Goal: Check status: Check status

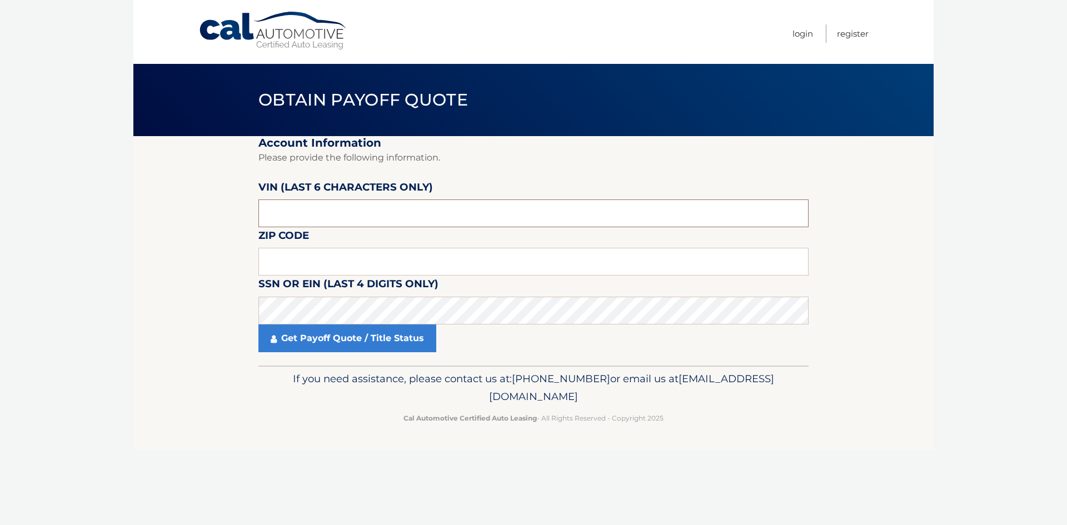
click at [299, 201] on input "text" at bounding box center [533, 213] width 550 height 28
type input "022244"
click at [301, 268] on input "text" at bounding box center [533, 262] width 550 height 28
type input "07726"
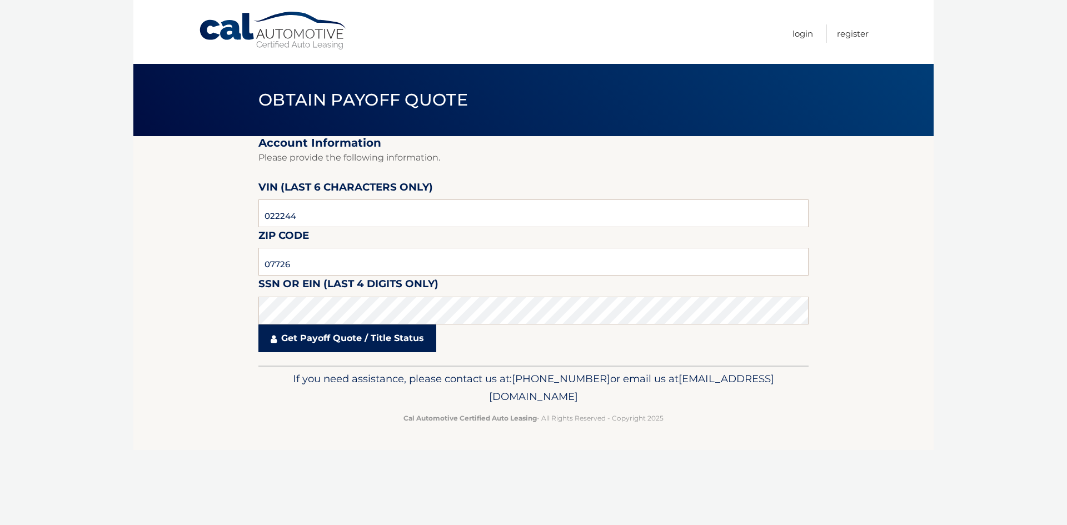
click at [315, 341] on link "Get Payoff Quote / Title Status" at bounding box center [347, 339] width 178 height 28
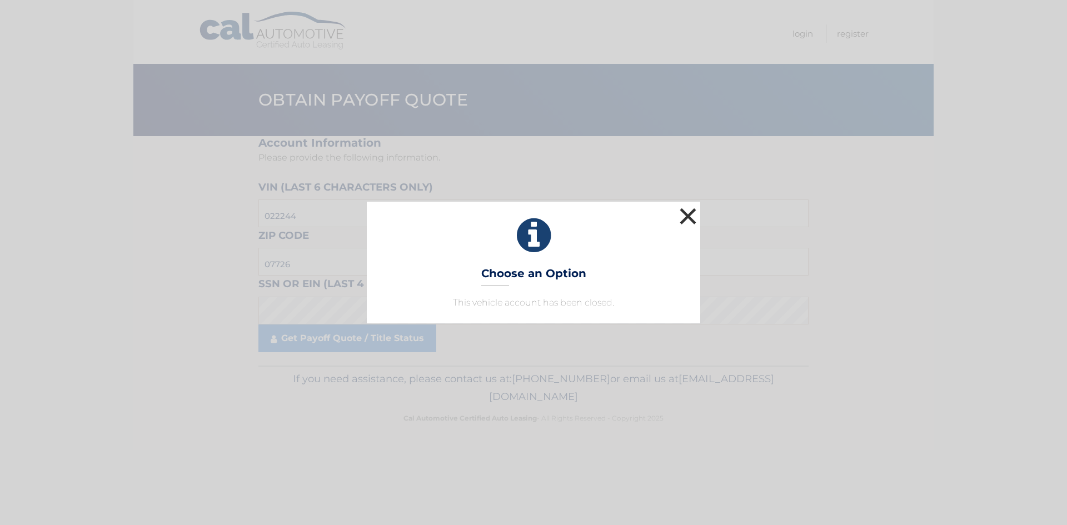
click at [686, 215] on button "×" at bounding box center [688, 216] width 22 height 22
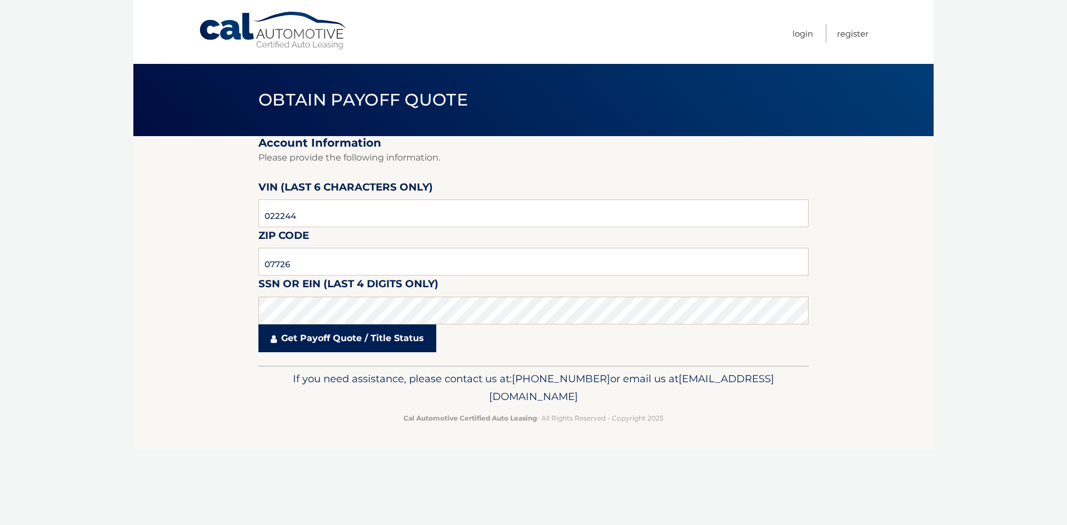
click at [337, 341] on link "Get Payoff Quote / Title Status" at bounding box center [347, 339] width 178 height 28
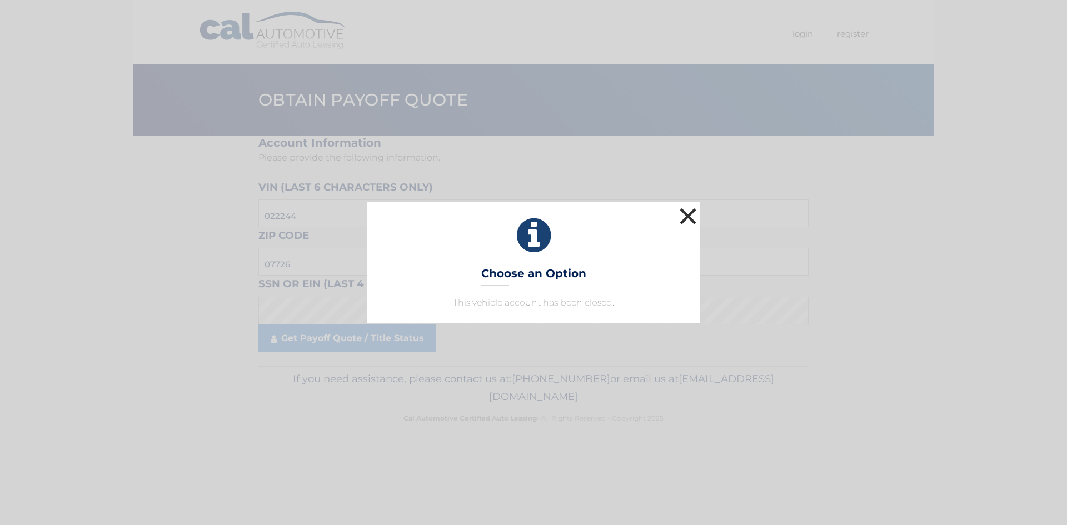
click at [681, 219] on button "×" at bounding box center [688, 216] width 22 height 22
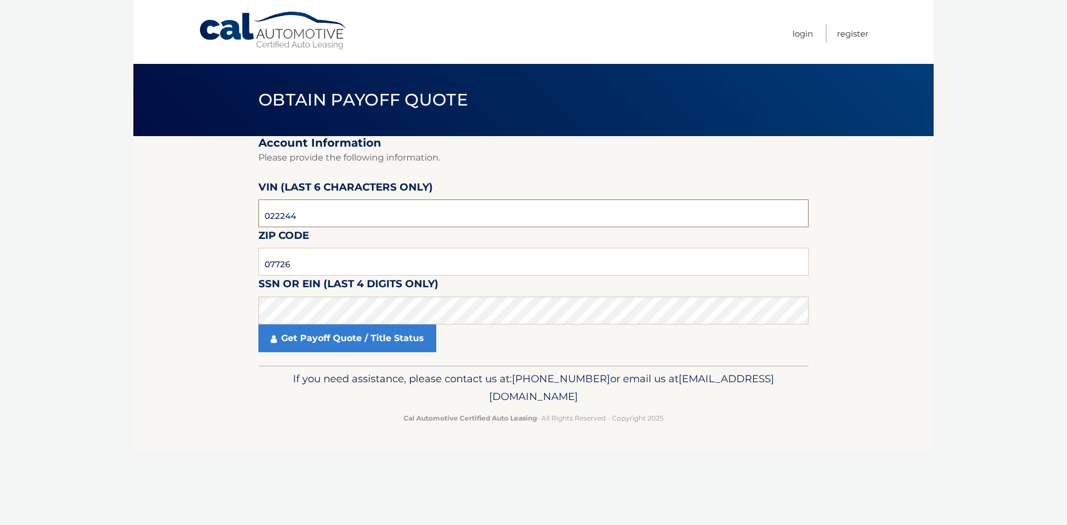
click at [326, 221] on input "022244" at bounding box center [533, 213] width 550 height 28
type input "0*****"
type input "593288"
click at [341, 338] on link "Get Payoff Quote / Title Status" at bounding box center [347, 339] width 178 height 28
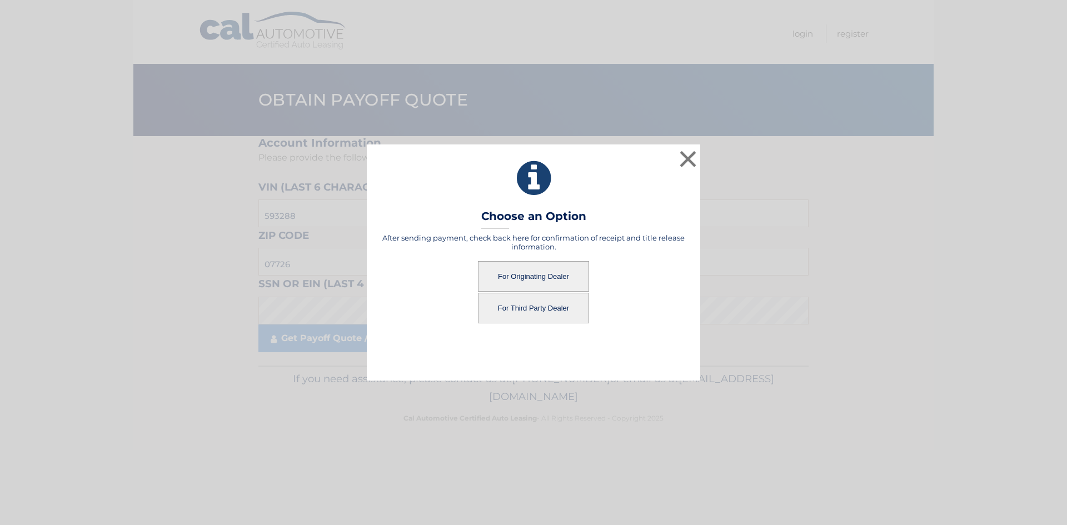
click at [536, 265] on button "For Originating Dealer" at bounding box center [533, 276] width 111 height 31
click at [528, 268] on button "For Originating Dealer" at bounding box center [533, 276] width 111 height 31
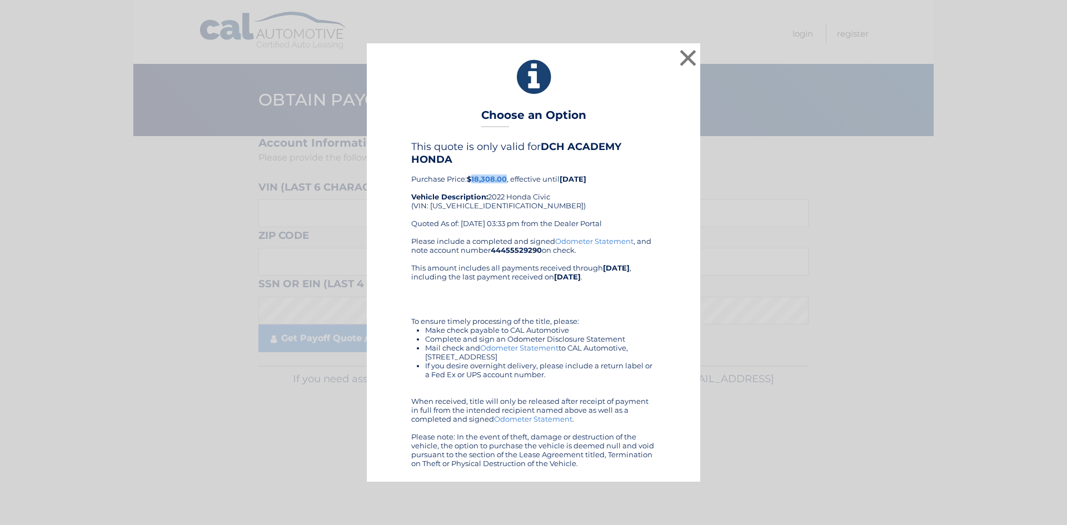
drag, startPoint x: 509, startPoint y: 178, endPoint x: 471, endPoint y: 175, distance: 37.9
click at [471, 175] on div "This quote is only valid for DCH ACADEMY HONDA Purchase Price: $18,308.00 , eff…" at bounding box center [533, 189] width 245 height 96
copy b "18,308.00"
click at [685, 58] on button "×" at bounding box center [688, 58] width 22 height 22
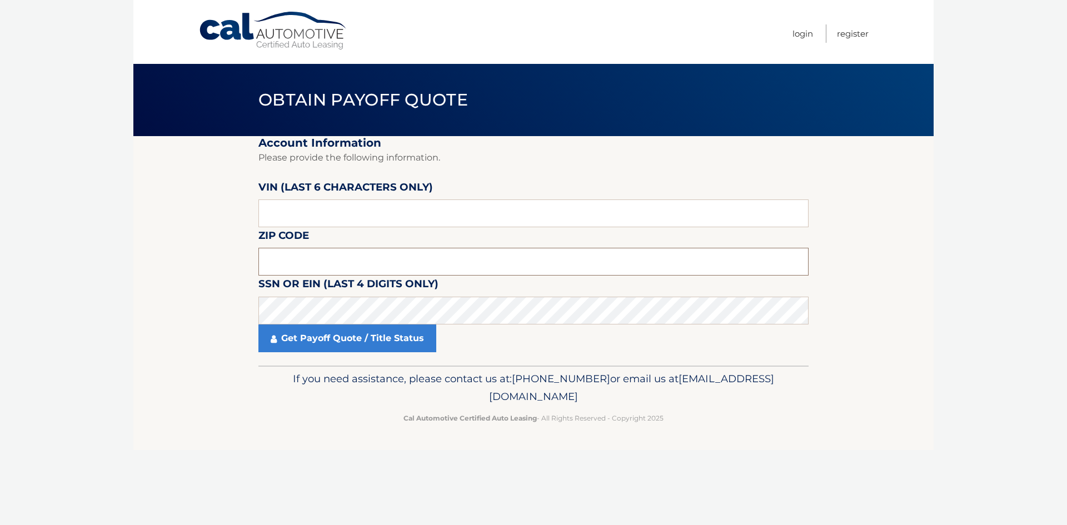
click at [292, 271] on input "text" at bounding box center [533, 262] width 550 height 28
click at [277, 216] on input "text" at bounding box center [533, 213] width 550 height 28
type input "003043"
type input "08857"
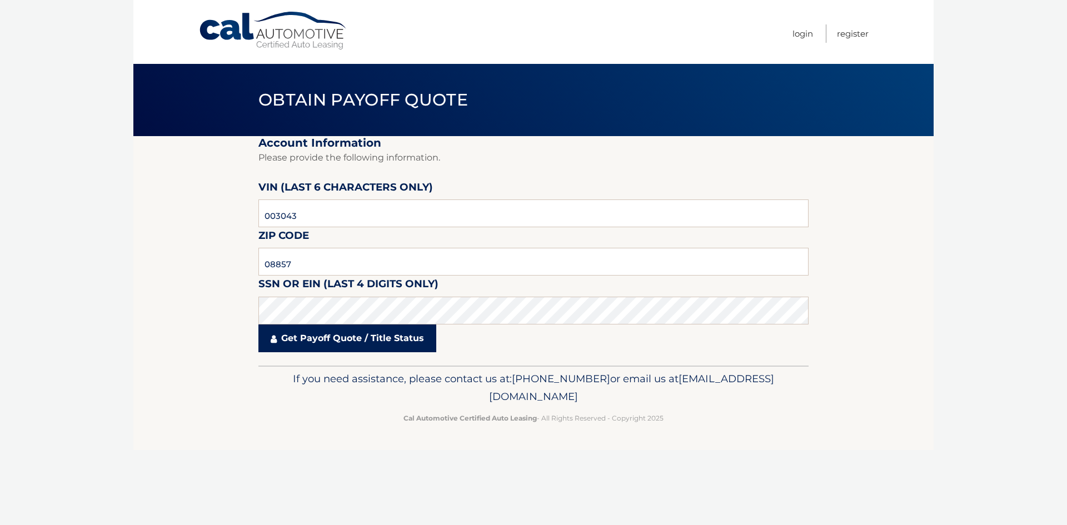
click at [350, 350] on link "Get Payoff Quote / Title Status" at bounding box center [347, 339] width 178 height 28
click at [345, 341] on link "Get Payoff Quote / Title Status" at bounding box center [347, 339] width 178 height 28
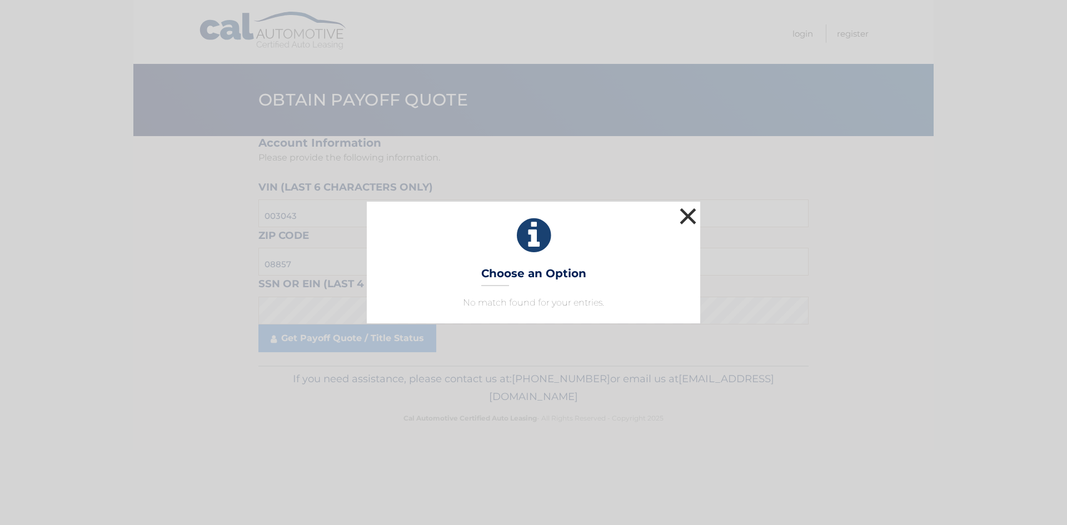
click at [695, 210] on button "×" at bounding box center [688, 216] width 22 height 22
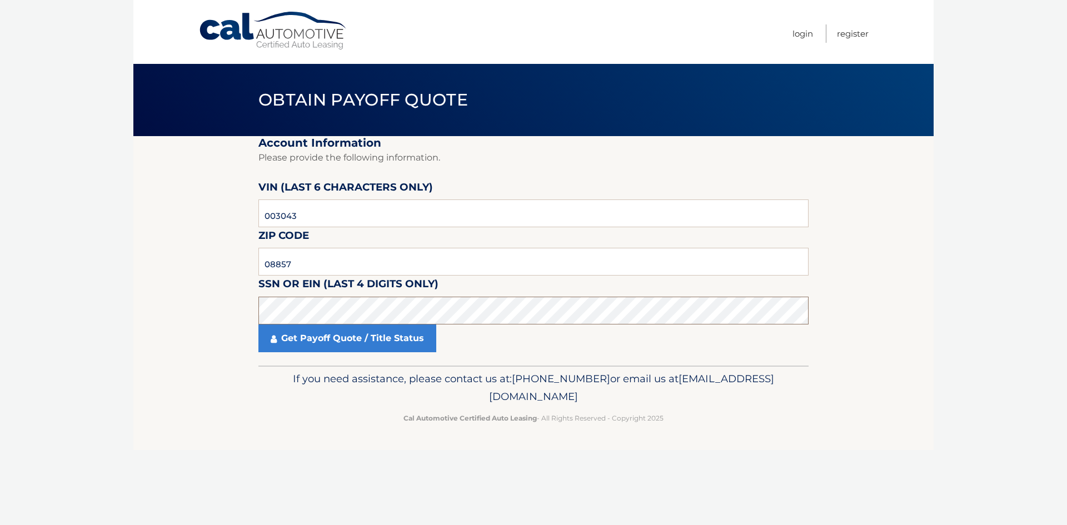
click at [133, 308] on section "Account Information Please provide the following information. VIN (last 6 chara…" at bounding box center [533, 251] width 800 height 230
click at [317, 346] on link "Get Payoff Quote / Title Status" at bounding box center [347, 339] width 178 height 28
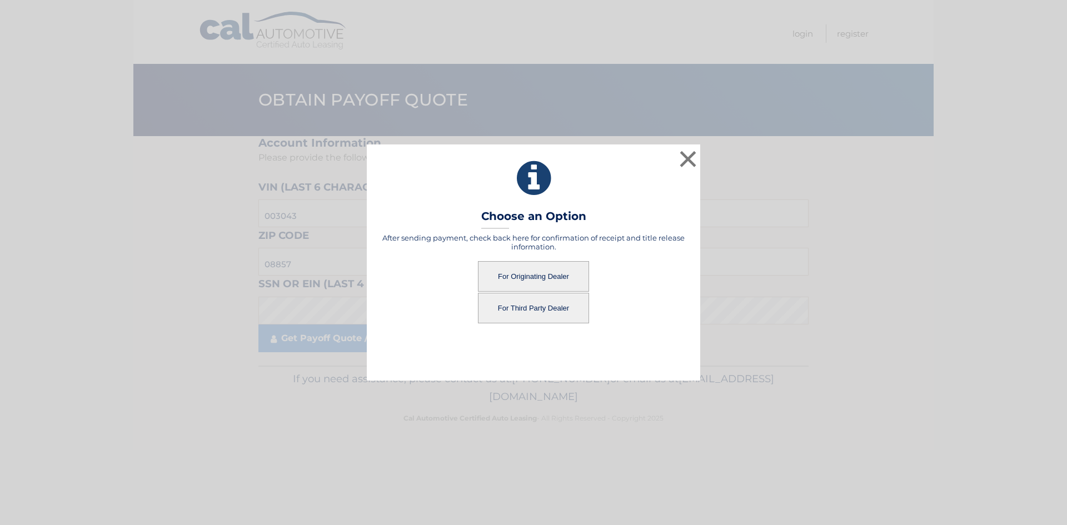
click at [510, 278] on button "For Originating Dealer" at bounding box center [533, 276] width 111 height 31
click at [520, 279] on button "For Originating Dealer" at bounding box center [533, 276] width 111 height 31
